Goal: Navigation & Orientation: Find specific page/section

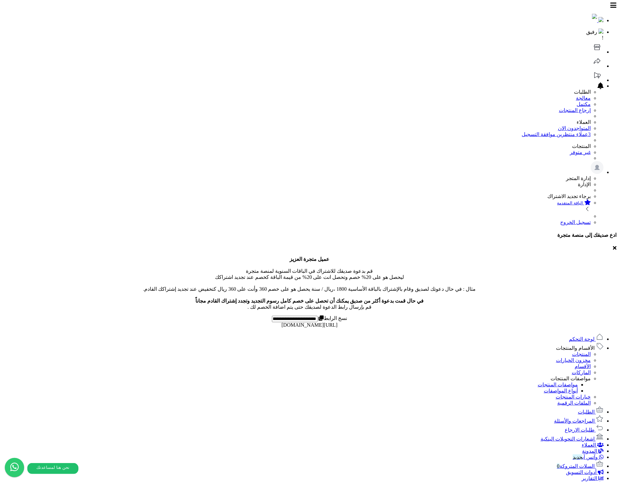
click at [590, 49] on link at bounding box center [596, 51] width 13 height 5
click at [567, 333] on ul "لوحة التحكم الأقسام والمنتجات المنتجات مخزون الخيارات الأقسام الماركات مواصفات …" at bounding box center [309, 419] width 613 height 173
click at [575, 346] on span "الأقسام والمنتجات" at bounding box center [575, 348] width 39 height 5
click at [587, 352] on link "المنتجات" at bounding box center [581, 354] width 19 height 5
click at [585, 337] on span "لوحة التحكم" at bounding box center [582, 339] width 26 height 5
